Goal: Information Seeking & Learning: Learn about a topic

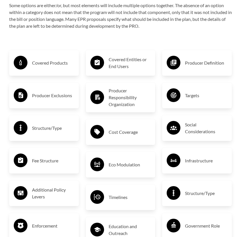
scroll to position [1012, 0]
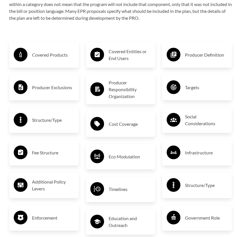
click at [191, 92] on h3 "Targets" at bounding box center [206, 87] width 42 height 9
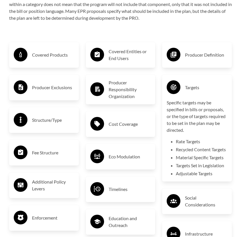
click at [187, 92] on h3 "Targets" at bounding box center [206, 87] width 42 height 9
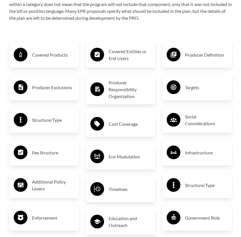
click at [58, 59] on h3 "Covered Products" at bounding box center [53, 54] width 42 height 9
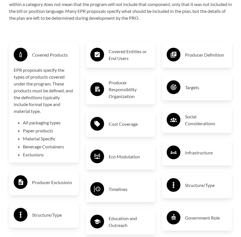
click at [58, 59] on h3 "Covered Products" at bounding box center [53, 54] width 42 height 9
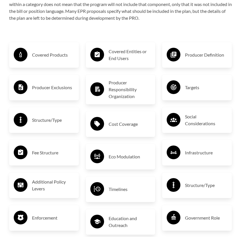
click at [58, 59] on h3 "Covered Products" at bounding box center [53, 54] width 42 height 9
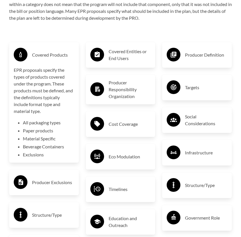
click at [58, 59] on h3 "Covered Products" at bounding box center [53, 54] width 42 height 9
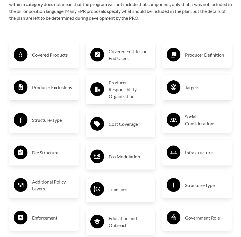
click at [121, 128] on h3 "Cost Coverage" at bounding box center [130, 123] width 42 height 9
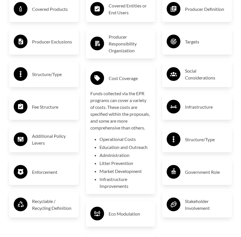
scroll to position [1059, 0]
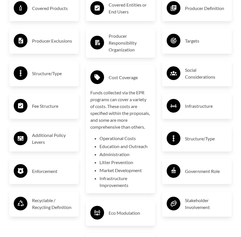
click at [118, 82] on h3 "Cost Coverage" at bounding box center [130, 77] width 42 height 9
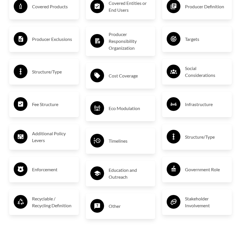
scroll to position [1061, 0]
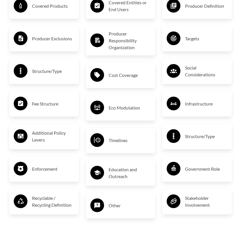
click at [52, 143] on h3 "Additional Policy Levers" at bounding box center [53, 136] width 42 height 14
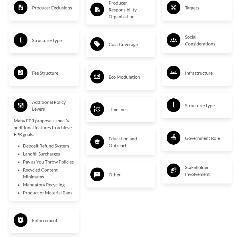
scroll to position [1092, 0]
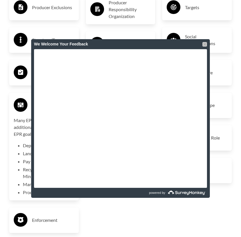
click at [206, 45] on div at bounding box center [204, 44] width 5 height 5
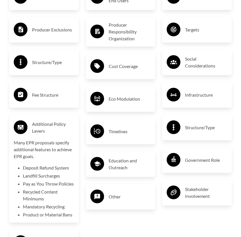
scroll to position [1042, 0]
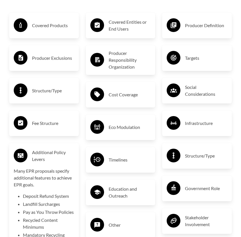
click at [47, 30] on h3 "Covered Products" at bounding box center [53, 25] width 42 height 9
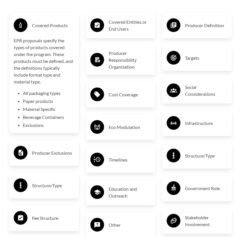
click at [99, 26] on circle at bounding box center [97, 25] width 14 height 14
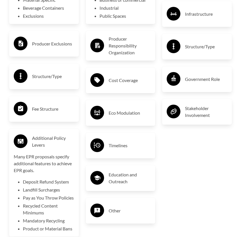
scroll to position [1152, 0]
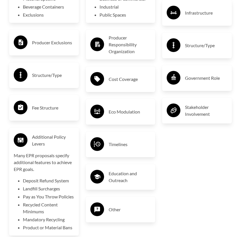
click at [119, 55] on h3 "Producer Responsibility Organization" at bounding box center [130, 44] width 42 height 21
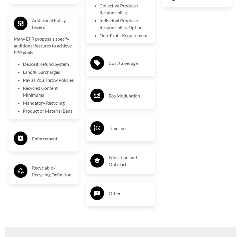
scroll to position [1269, 0]
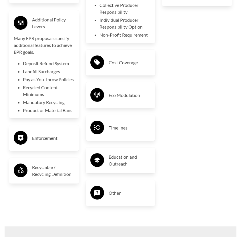
click at [54, 177] on h3 "Recyclable / Recycling Definition" at bounding box center [53, 171] width 42 height 14
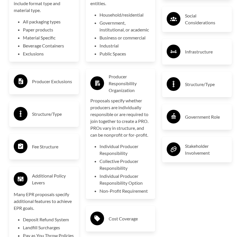
scroll to position [1111, 0]
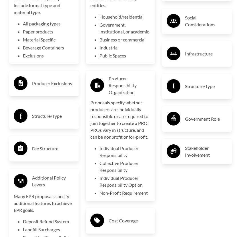
click at [203, 58] on h3 "Infrastructure" at bounding box center [206, 53] width 42 height 9
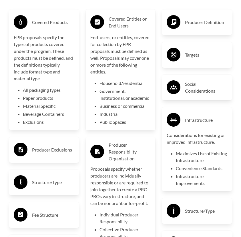
scroll to position [1040, 0]
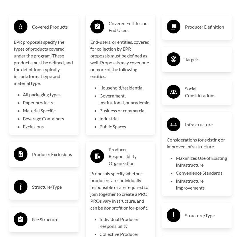
click at [184, 35] on div "Producer Definition" at bounding box center [197, 27] width 61 height 17
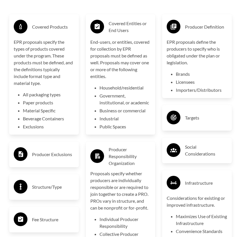
click at [186, 112] on div "Targets" at bounding box center [197, 118] width 70 height 26
click at [187, 122] on h3 "Targets" at bounding box center [206, 117] width 42 height 9
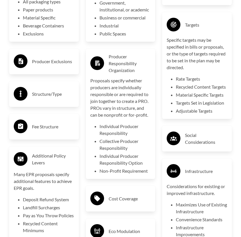
scroll to position [1134, 0]
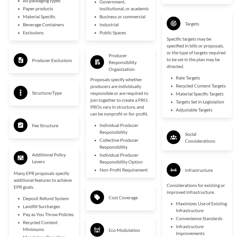
click at [49, 130] on h3 "Fee Structure" at bounding box center [53, 125] width 42 height 9
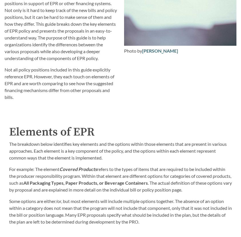
scroll to position [820, 0]
